Goal: Transaction & Acquisition: Obtain resource

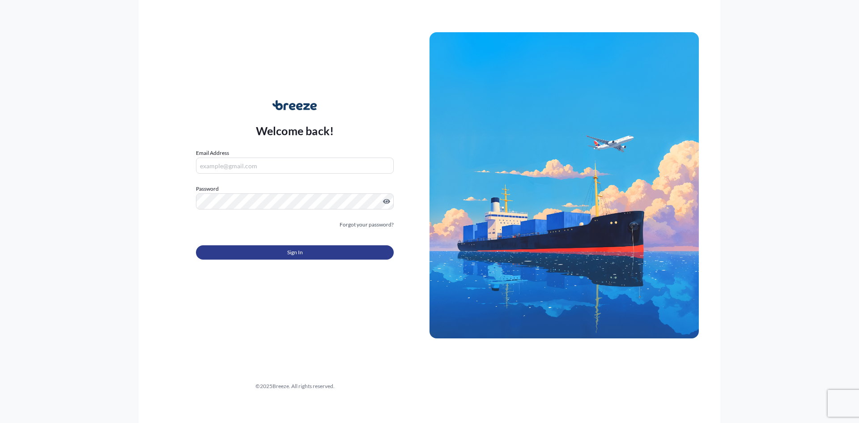
type input "[PERSON_NAME][EMAIL_ADDRESS][DOMAIN_NAME]"
click at [344, 250] on button "Sign In" at bounding box center [295, 252] width 198 height 14
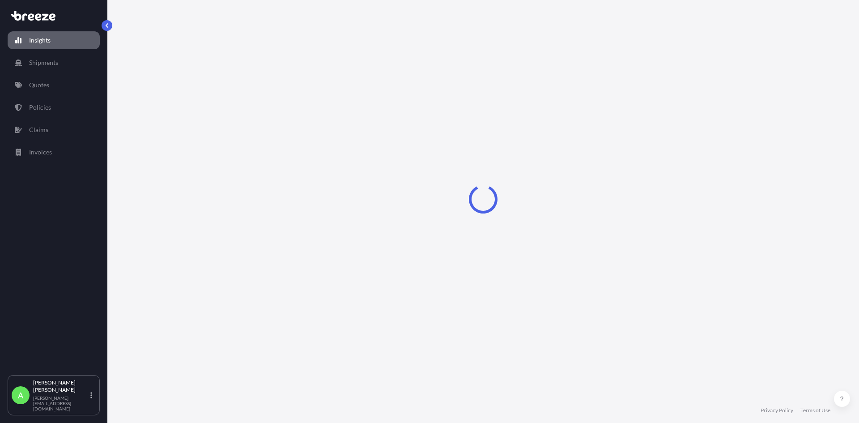
select select "2025"
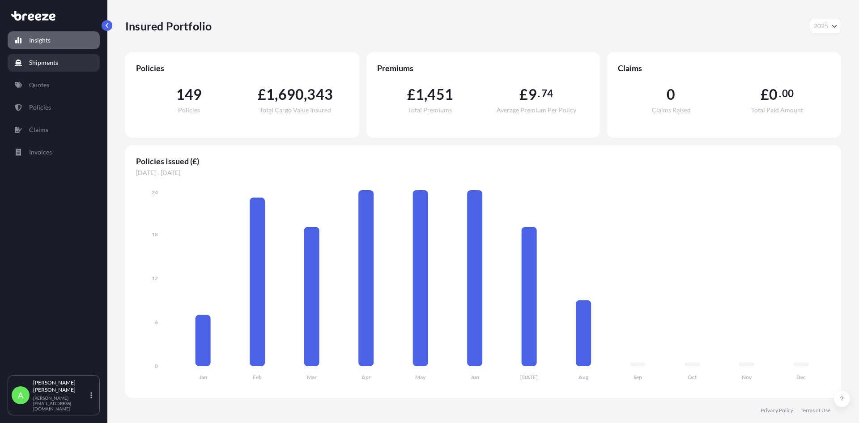
click at [68, 64] on link "Shipments" at bounding box center [54, 63] width 92 height 18
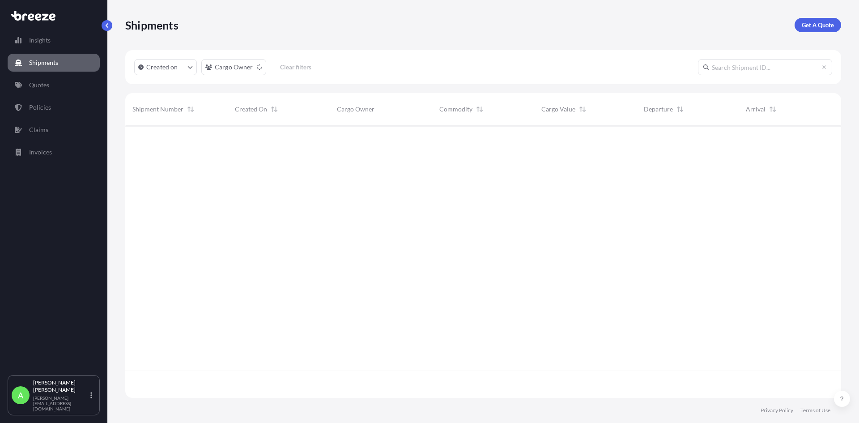
scroll to position [298, 709]
click at [831, 26] on p "Get A Quote" at bounding box center [817, 25] width 32 height 9
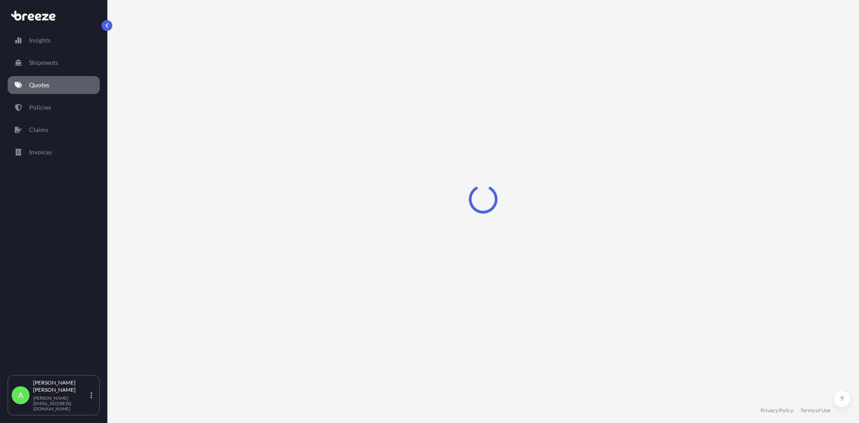
select select "Sea"
select select "1"
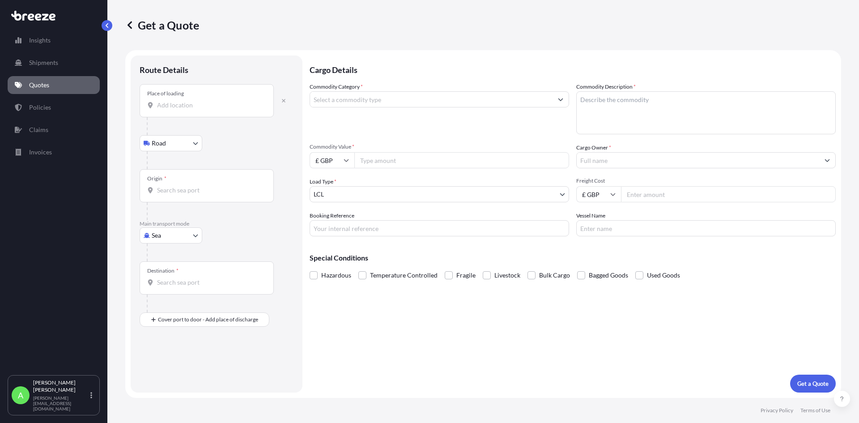
click at [508, 127] on div "Commodity Category *" at bounding box center [438, 108] width 259 height 52
click at [228, 105] on input "Place of loading" at bounding box center [210, 105] width 106 height 9
paste input "Chesterfield"
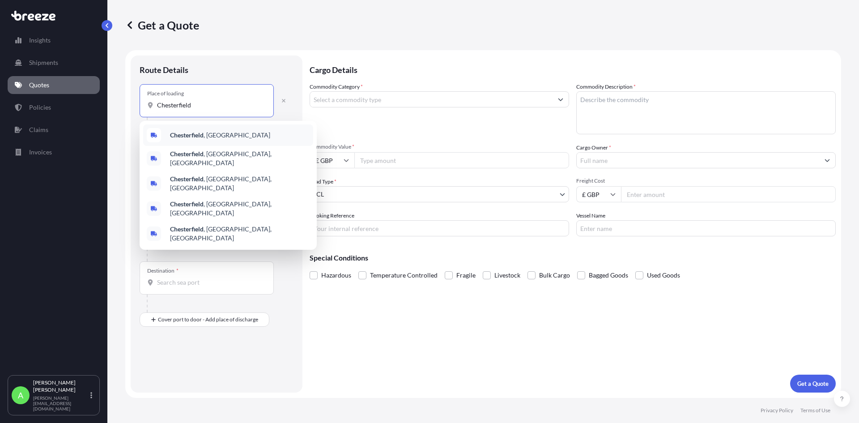
click at [220, 132] on div "Chesterfield , [GEOGRAPHIC_DATA]" at bounding box center [228, 134] width 170 height 21
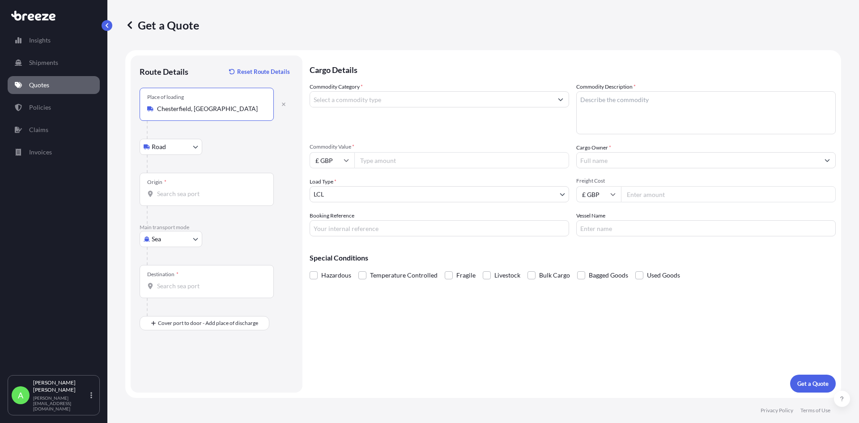
type input "Chesterfield, [GEOGRAPHIC_DATA]"
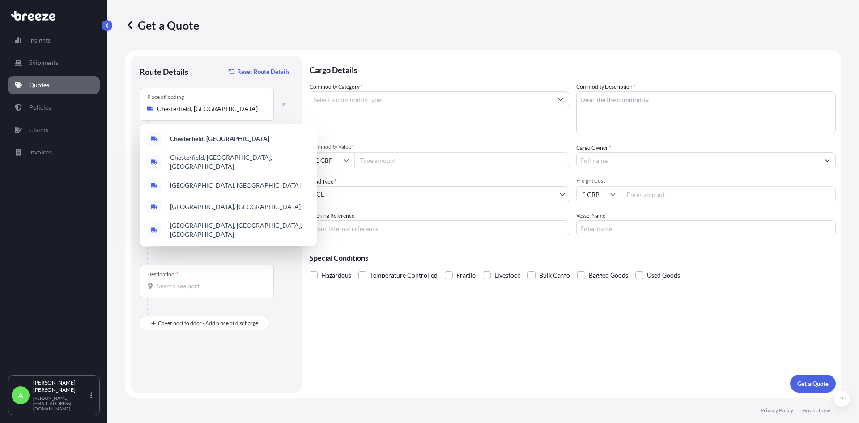
click at [537, 333] on div "Cargo Details Commodity Category * Commodity Description * Commodity Value * £ …" at bounding box center [572, 223] width 526 height 337
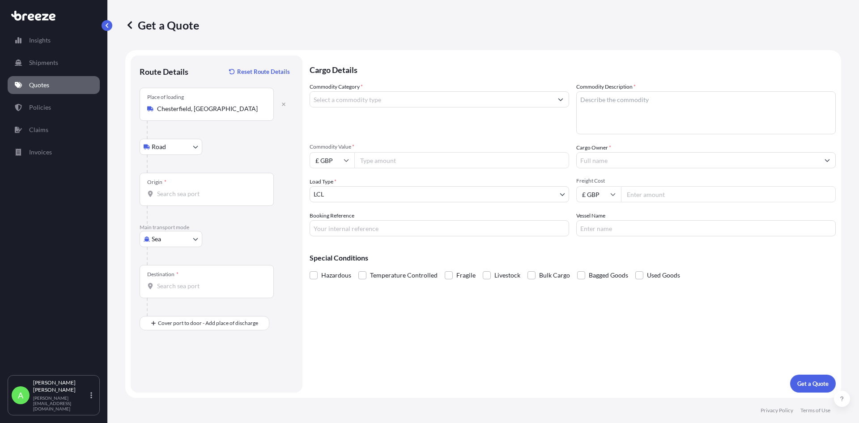
click at [191, 187] on div "Origin *" at bounding box center [207, 189] width 134 height 33
click at [191, 189] on input "Origin *" at bounding box center [210, 193] width 106 height 9
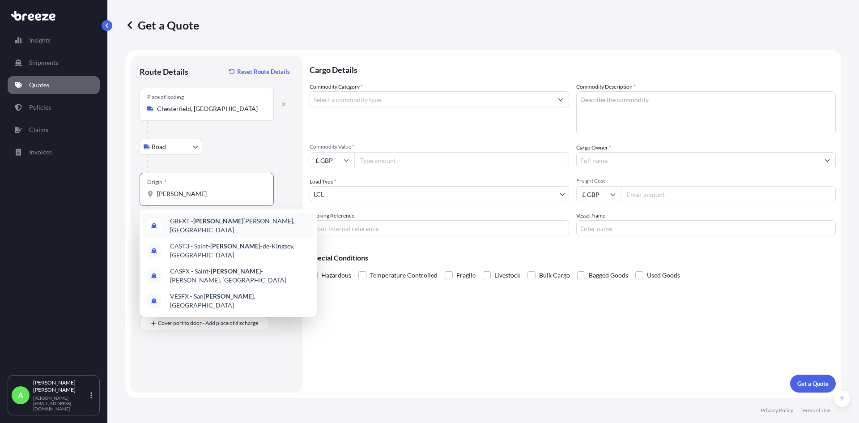
click at [223, 219] on div "GBFXT - [PERSON_NAME], [GEOGRAPHIC_DATA]" at bounding box center [228, 225] width 170 height 25
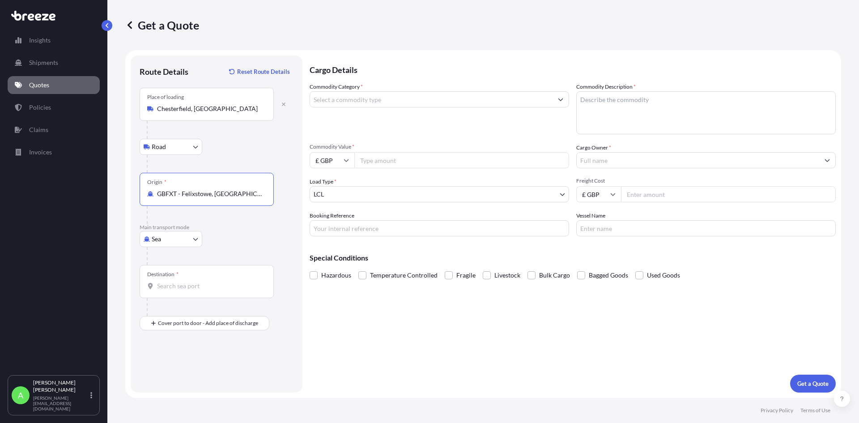
type input "GBFXT - Felixstowe, [GEOGRAPHIC_DATA]"
click at [805, 258] on p "Special Conditions" at bounding box center [572, 257] width 526 height 7
click at [203, 283] on input "Destination *" at bounding box center [210, 285] width 106 height 9
paste input "[GEOGRAPHIC_DATA]"
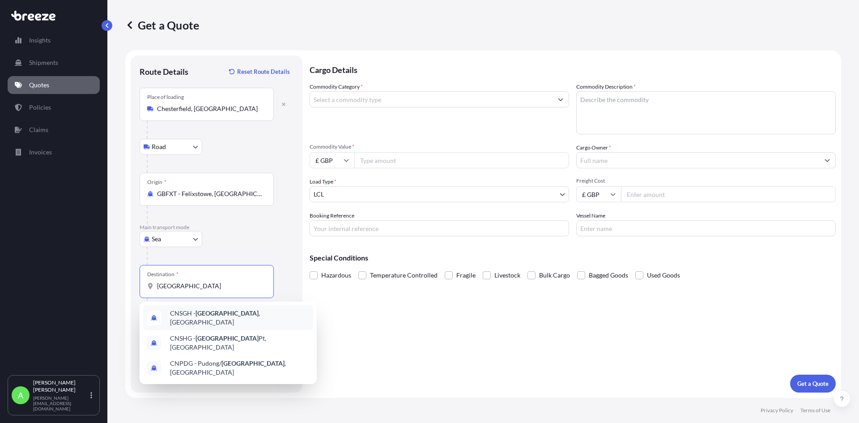
click at [247, 317] on div "CNSGH - [GEOGRAPHIC_DATA] , [GEOGRAPHIC_DATA]" at bounding box center [228, 317] width 170 height 25
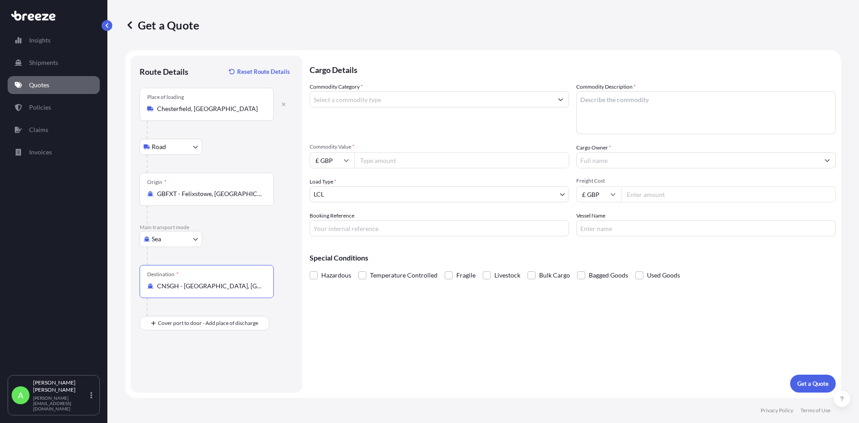
type input "CNSGH - [GEOGRAPHIC_DATA], [GEOGRAPHIC_DATA]"
click at [543, 326] on div "Cargo Details Commodity Category * Commodity Description * Commodity Value * £ …" at bounding box center [572, 223] width 526 height 337
click at [178, 368] on input "Place of Discharge" at bounding box center [210, 370] width 106 height 9
paste input "Jiangsu"
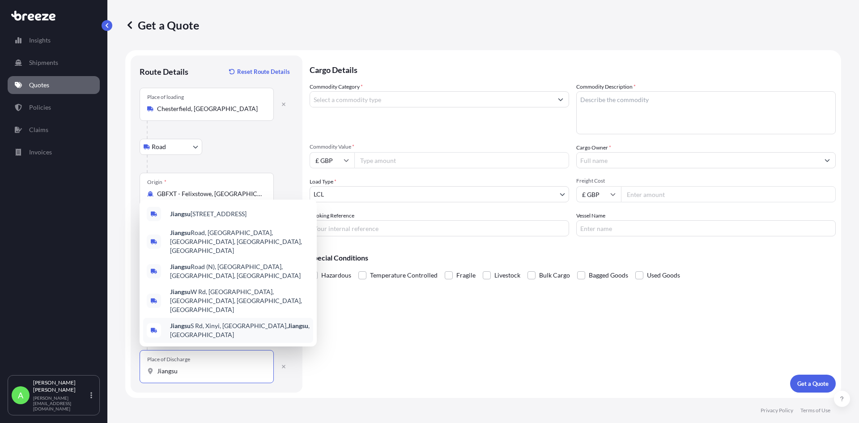
click at [290, 331] on div "Jiangsu S Rd, [GEOGRAPHIC_DATA], [GEOGRAPHIC_DATA], [GEOGRAPHIC_DATA] , [GEOGRA…" at bounding box center [228, 329] width 170 height 25
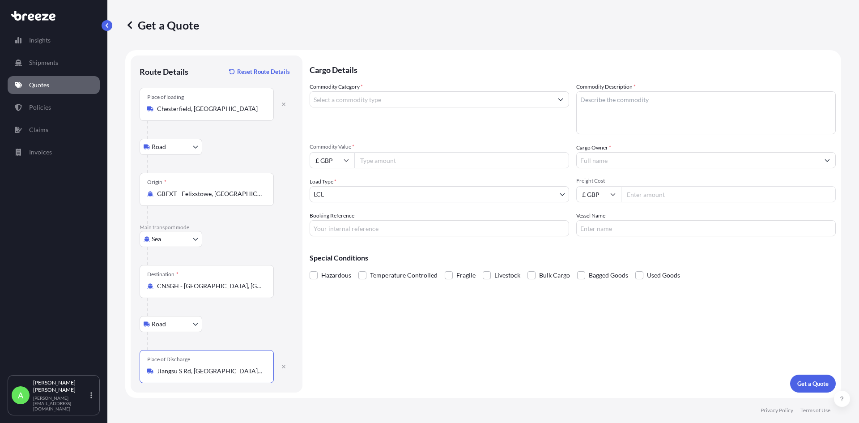
type input "Jiangsu S Rd, [GEOGRAPHIC_DATA], [GEOGRAPHIC_DATA], [GEOGRAPHIC_DATA], [GEOGRAP…"
click at [819, 176] on div "Commodity Category * Commodity Description * Commodity Value * £ GBP Cargo Owne…" at bounding box center [572, 159] width 526 height 154
click at [698, 125] on textarea "Commodity Description *" at bounding box center [705, 112] width 259 height 43
paste textarea "HPC Hepco Cylinders"
type textarea "HPC Hepco Cylinders"
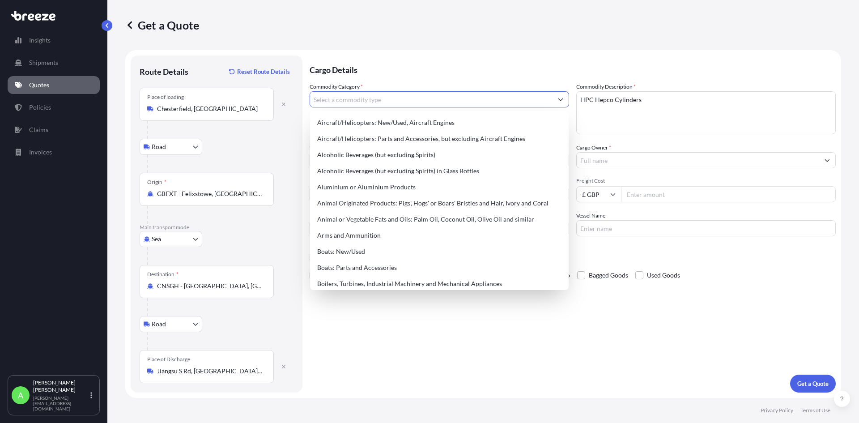
click at [489, 97] on input "Commodity Category *" at bounding box center [431, 99] width 242 height 16
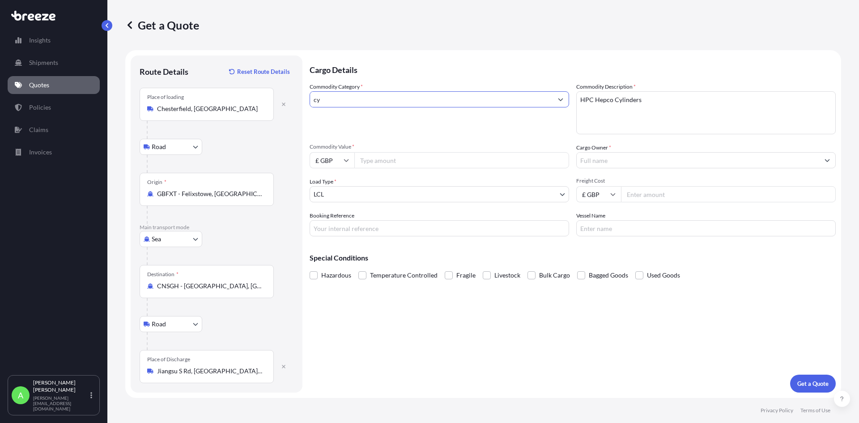
type input "c"
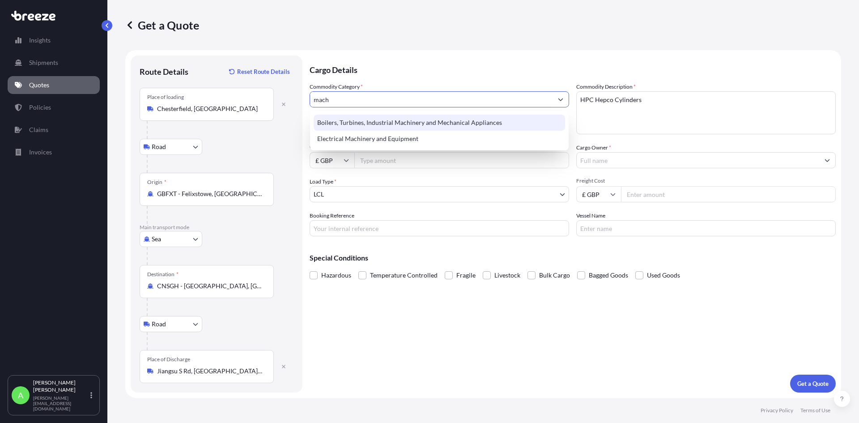
click at [498, 125] on div "Boilers, Turbines, Industrial Machinery and Mechanical Appliances" at bounding box center [438, 122] width 251 height 16
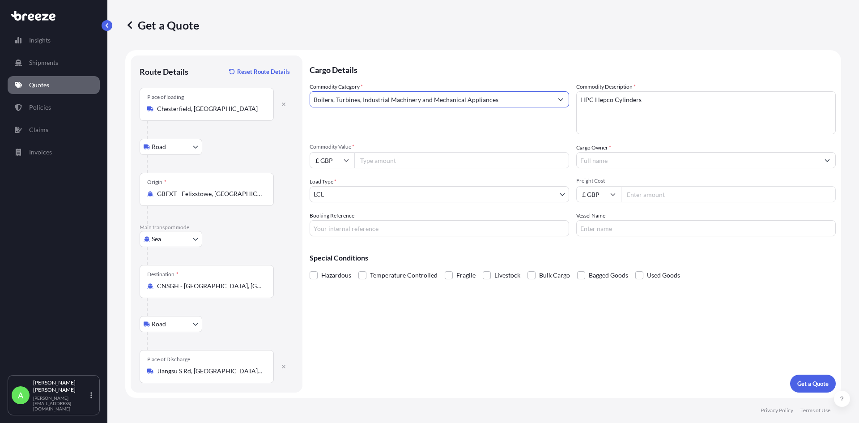
type input "Boilers, Turbines, Industrial Machinery and Mechanical Appliances"
click at [392, 161] on input "Commodity Value *" at bounding box center [461, 160] width 215 height 16
type input "4400"
click at [602, 161] on input "Cargo Owner *" at bounding box center [697, 160] width 242 height 16
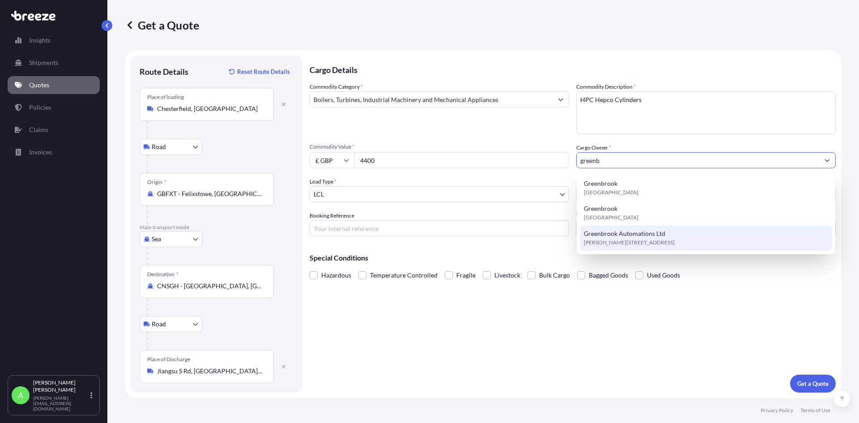
click at [665, 240] on span "[PERSON_NAME][STREET_ADDRESS]" at bounding box center [629, 242] width 91 height 9
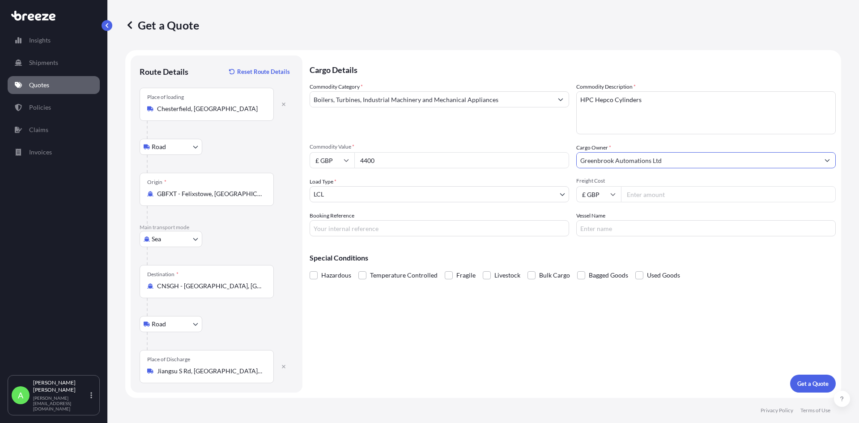
type input "Greenbrook Automations Ltd"
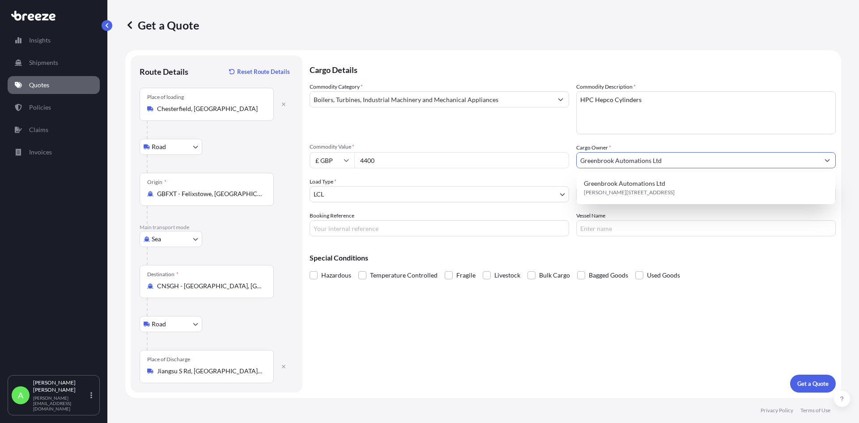
click at [685, 308] on div "Cargo Details Commodity Category * Boilers, Turbines, Industrial Machinery and …" at bounding box center [572, 223] width 526 height 337
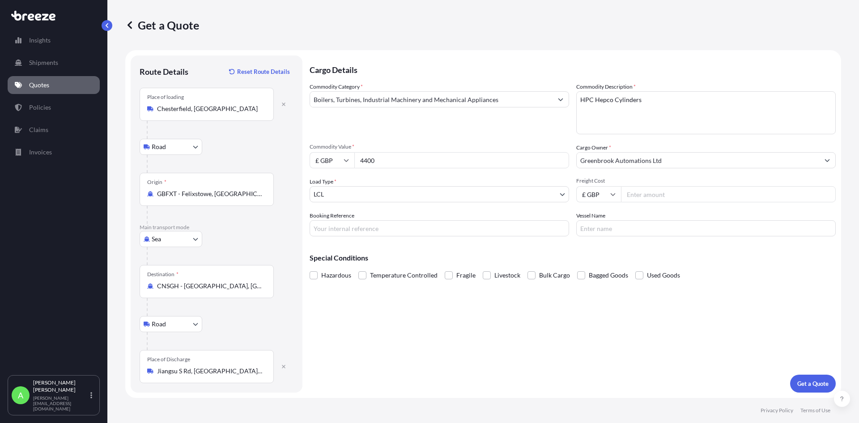
click at [651, 189] on input "Freight Cost" at bounding box center [728, 194] width 215 height 16
paste input "875.00"
type input "875.00"
click at [471, 343] on div "Cargo Details Commodity Category * Boilers, Turbines, Industrial Machinery and …" at bounding box center [572, 223] width 526 height 337
click at [489, 233] on input "Booking Reference" at bounding box center [438, 228] width 259 height 16
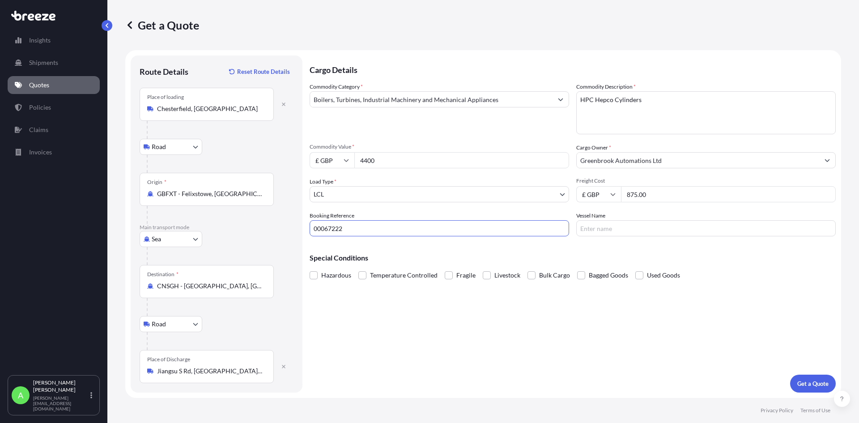
type input "00067222"
click at [490, 343] on div "Cargo Details Commodity Category * Boilers, Turbines, Industrial Machinery and …" at bounding box center [572, 223] width 526 height 337
click at [808, 385] on p "Get a Quote" at bounding box center [812, 383] width 31 height 9
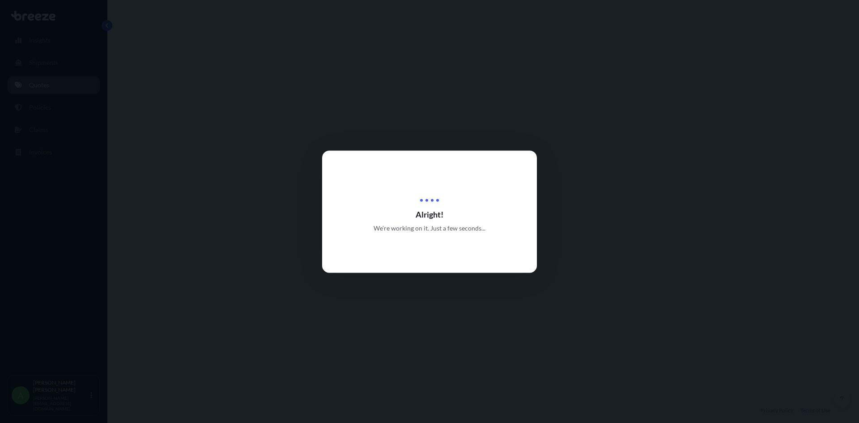
select select "Road"
select select "Sea"
select select "Road"
select select "1"
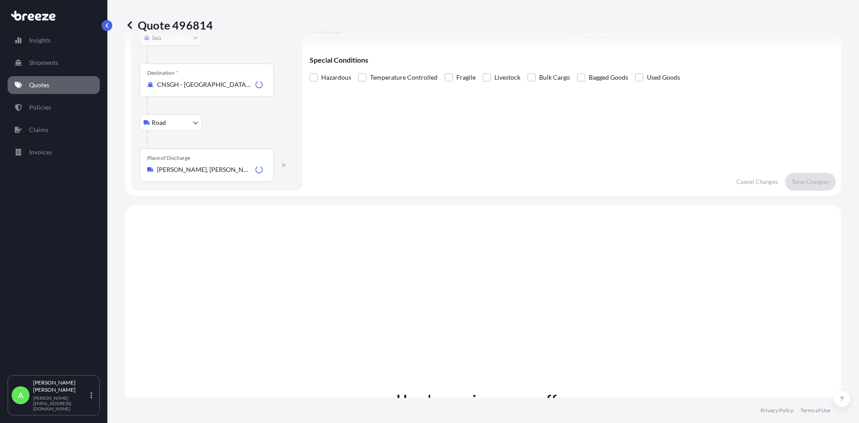
scroll to position [358, 0]
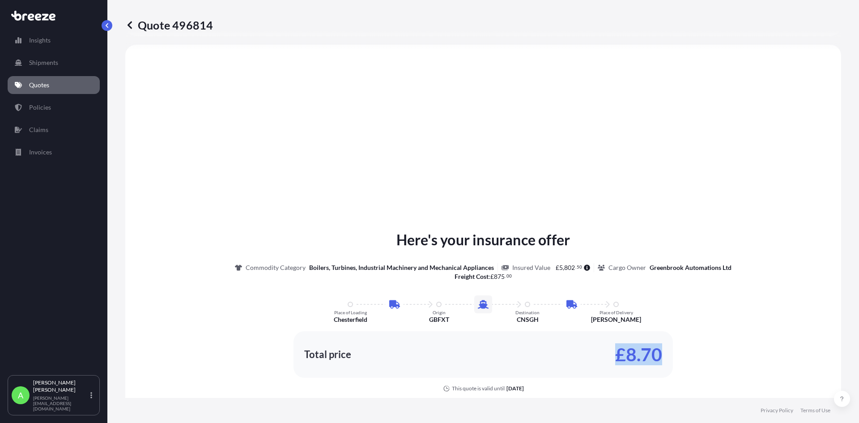
drag, startPoint x: 664, startPoint y: 357, endPoint x: 615, endPoint y: 360, distance: 49.7
click at [615, 360] on div "Total price £8.70" at bounding box center [482, 354] width 379 height 47
copy p "£8.70"
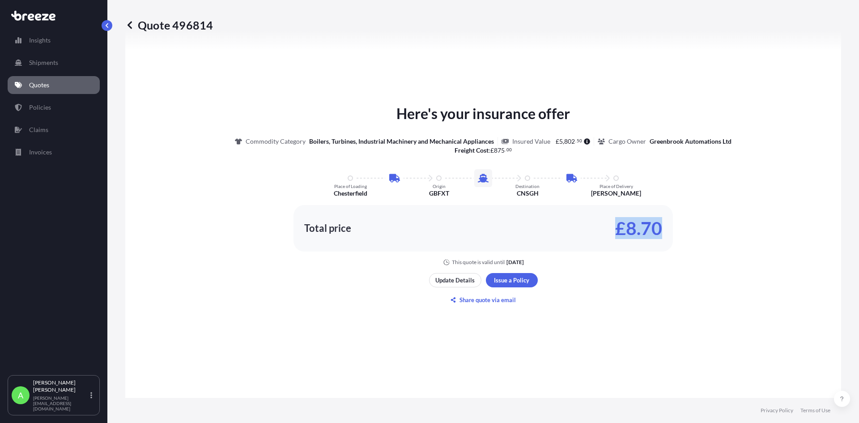
scroll to position [486, 0]
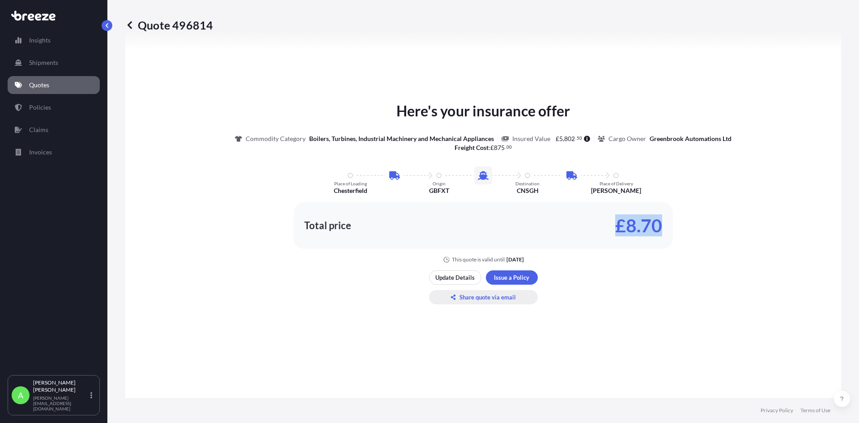
click at [501, 298] on p "Share quote via email" at bounding box center [487, 296] width 56 height 9
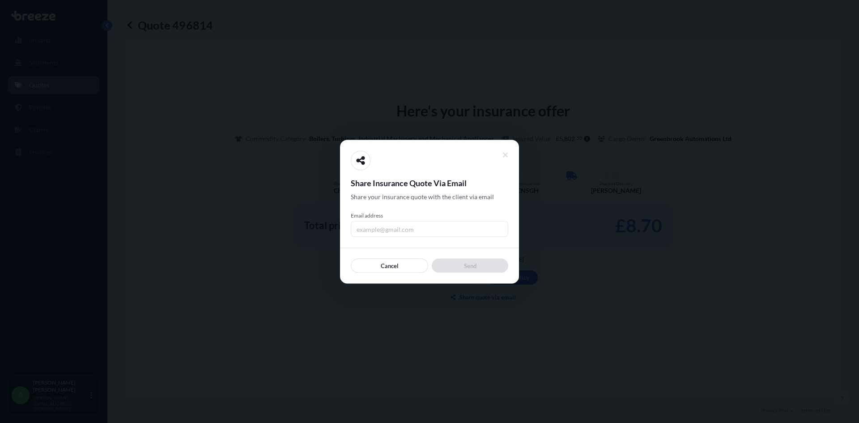
click at [441, 231] on input "Email address" at bounding box center [429, 228] width 157 height 16
type input "[PERSON_NAME][EMAIL_ADDRESS][DOMAIN_NAME]"
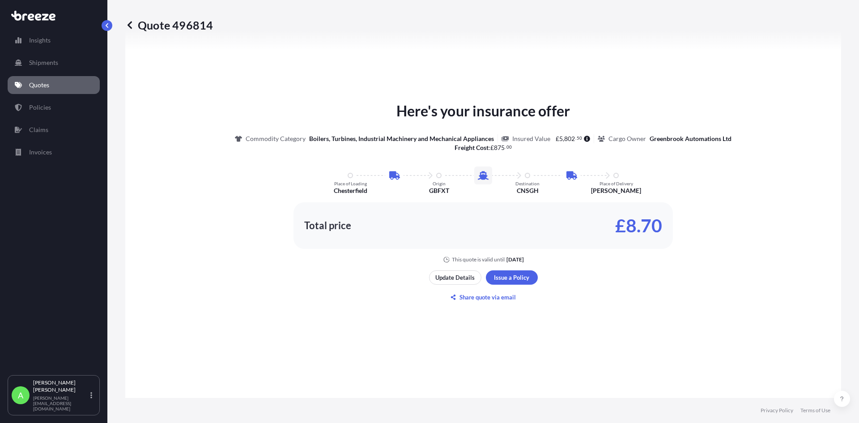
click at [552, 338] on div "Here's your insurance offer Commodity Category Boilers, Turbines, Industrial Ma…" at bounding box center [483, 201] width 690 height 547
